Goal: Task Accomplishment & Management: Use online tool/utility

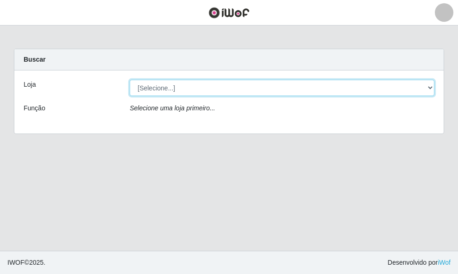
click at [276, 92] on select "[Selecione...] O ROSÁRIO ALIMENTOS" at bounding box center [282, 88] width 305 height 16
select select "349"
click at [130, 80] on select "[Selecione...] O ROSÁRIO ALIMENTOS" at bounding box center [282, 88] width 305 height 16
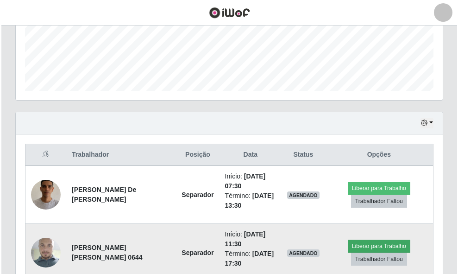
scroll to position [292, 0]
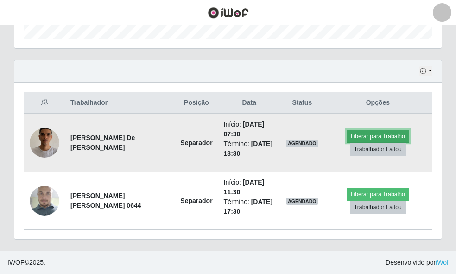
click at [376, 137] on button "Liberar para Trabalho" at bounding box center [378, 136] width 63 height 13
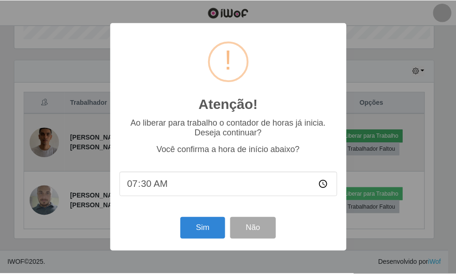
scroll to position [192, 422]
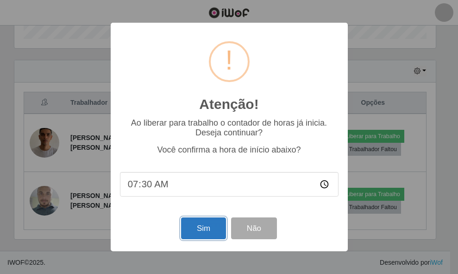
click at [190, 233] on button "Sim" at bounding box center [203, 228] width 45 height 22
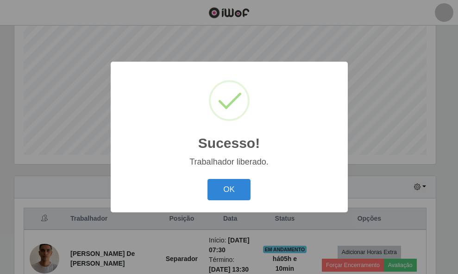
click at [203, 185] on div "OK Cancel" at bounding box center [229, 189] width 219 height 26
click at [218, 186] on button "OK" at bounding box center [229, 190] width 43 height 22
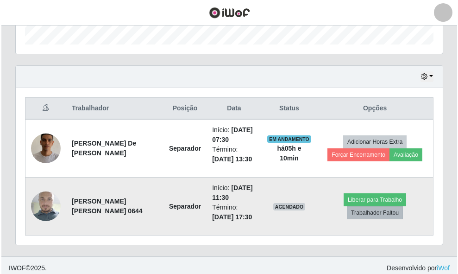
scroll to position [292, 0]
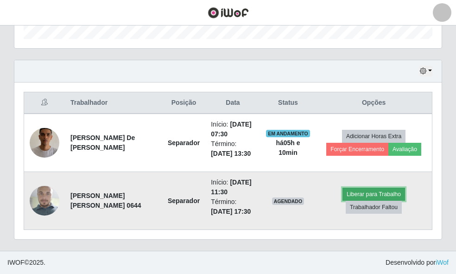
click at [380, 194] on button "Liberar para Trabalho" at bounding box center [373, 194] width 63 height 13
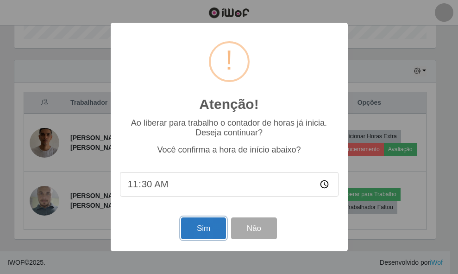
click at [215, 224] on button "Sim" at bounding box center [203, 228] width 45 height 22
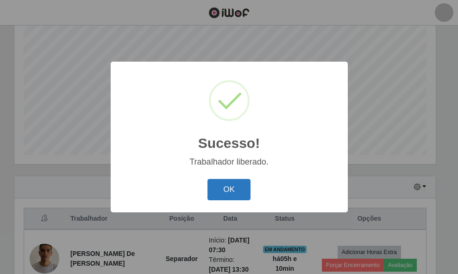
click at [220, 180] on button "OK" at bounding box center [229, 190] width 43 height 22
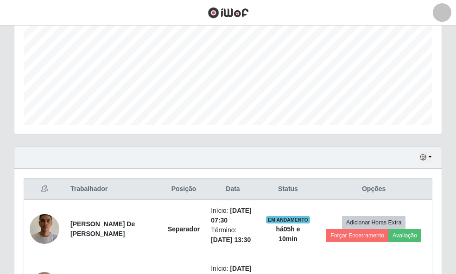
scroll to position [223, 0]
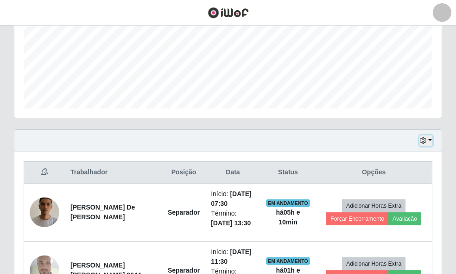
click at [426, 141] on icon "button" at bounding box center [423, 140] width 6 height 6
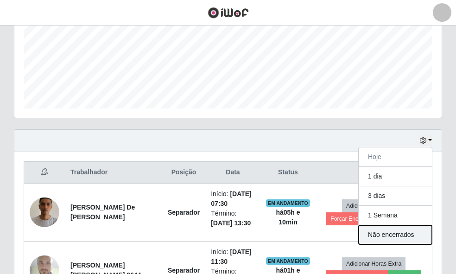
click at [393, 232] on button "Não encerrados" at bounding box center [395, 234] width 73 height 19
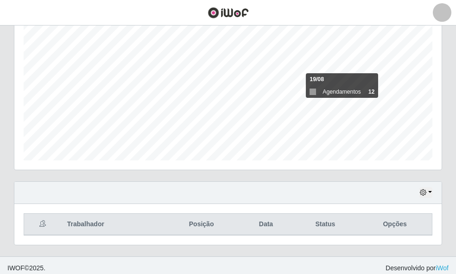
scroll to position [177, 0]
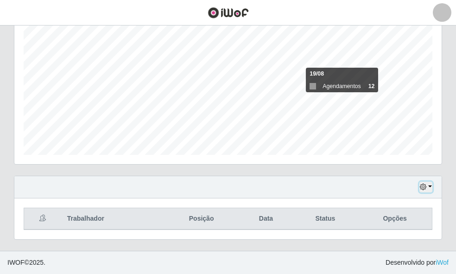
click at [424, 186] on icon "button" at bounding box center [423, 187] width 6 height 6
click at [425, 186] on icon "button" at bounding box center [423, 187] width 6 height 6
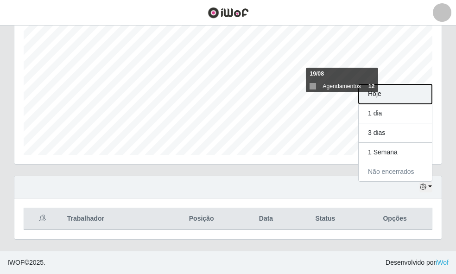
click at [386, 98] on button "Hoje" at bounding box center [395, 93] width 73 height 19
